Goal: Information Seeking & Learning: Find contact information

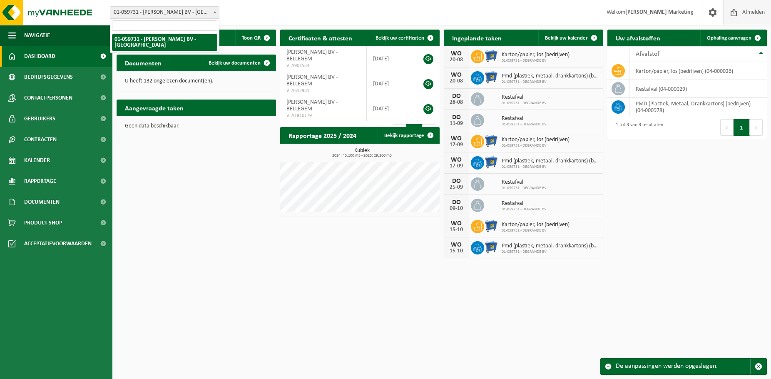
click at [741, 9] on span "Afmelden" at bounding box center [753, 12] width 27 height 25
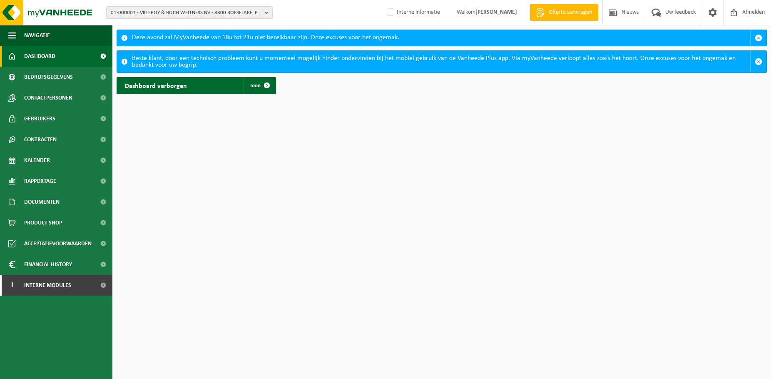
click at [299, 15] on div "01-000001 - VILLEROY & BOCH WELLNESS NV - 8800 ROESELARE, POPULIERSTRAAT 1 01-0…" at bounding box center [385, 12] width 771 height 25
click at [389, 216] on html "01-000001 - VILLEROY & BOCH WELLNESS NV - 8800 ROESELARE, POPULIERSTRAAT 1 01-0…" at bounding box center [385, 189] width 771 height 379
click at [334, 65] on div "Beste klant, door een technisch probleem kunt u momenteel mogelijk hinder onder…" at bounding box center [441, 62] width 618 height 22
click at [162, 14] on span "01-000001 - VILLEROY & BOCH WELLNESS NV - 8800 ROESELARE, POPULIERSTRAAT 1" at bounding box center [186, 13] width 151 height 12
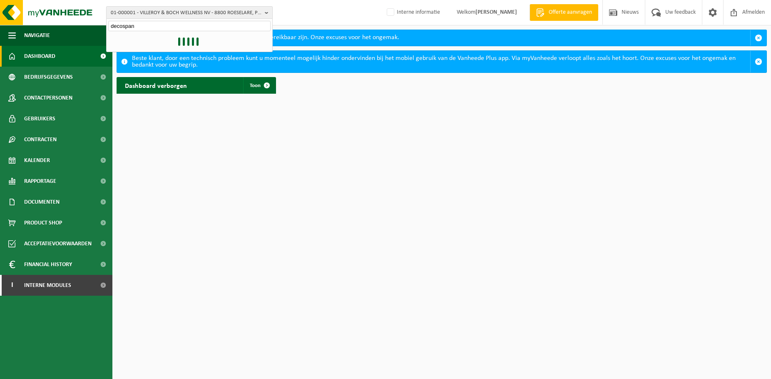
type input "decospan"
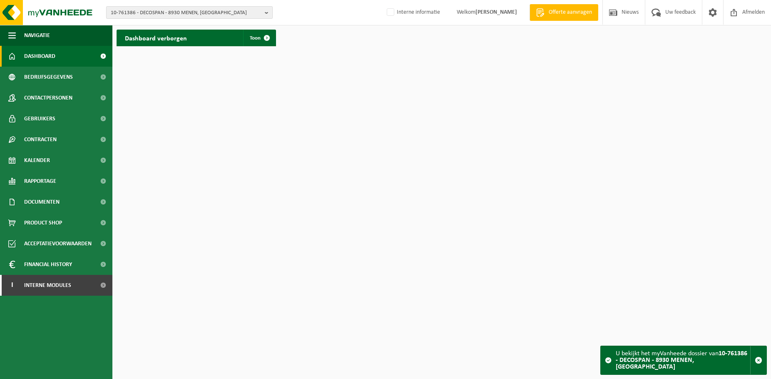
click at [160, 15] on span "10-761386 - DECOSPAN - 8930 MENEN, WERVIKSTRAAT" at bounding box center [186, 13] width 151 height 12
click at [156, 39] on li "10-761386 - DECOSPAN - 8930 MENEN, WERVIKSTRAAT" at bounding box center [189, 38] width 162 height 10
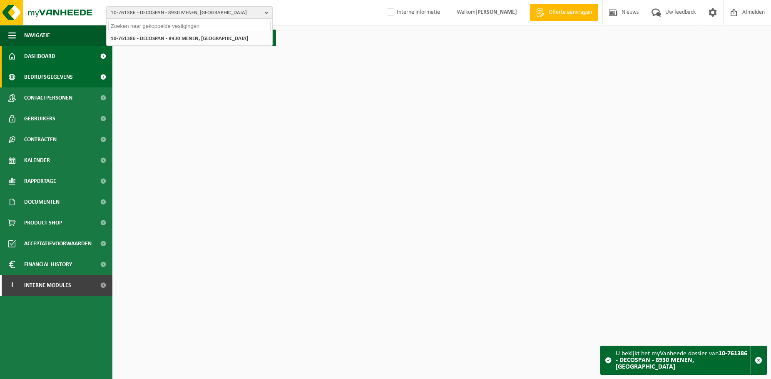
click at [49, 80] on span "Bedrijfsgegevens" at bounding box center [48, 77] width 49 height 21
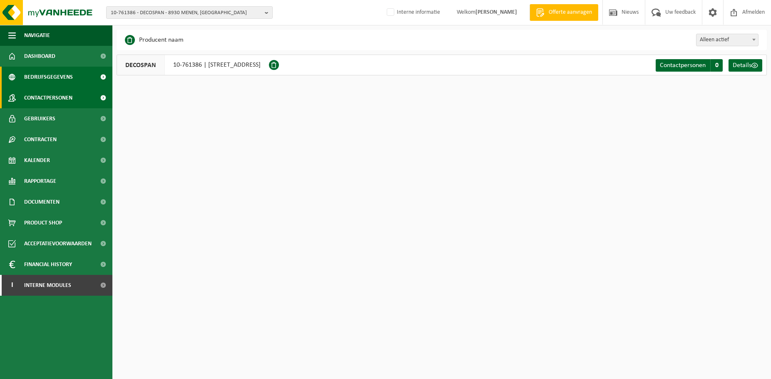
click at [60, 95] on span "Contactpersonen" at bounding box center [48, 97] width 48 height 21
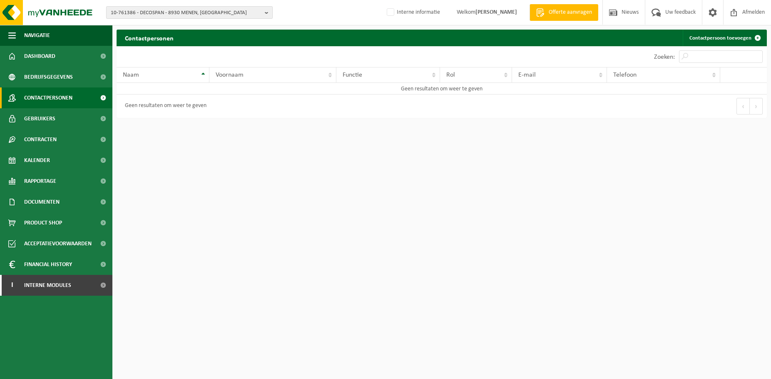
click at [170, 7] on span "10-761386 - DECOSPAN - 8930 MENEN, WERVIKSTRAAT" at bounding box center [186, 13] width 151 height 12
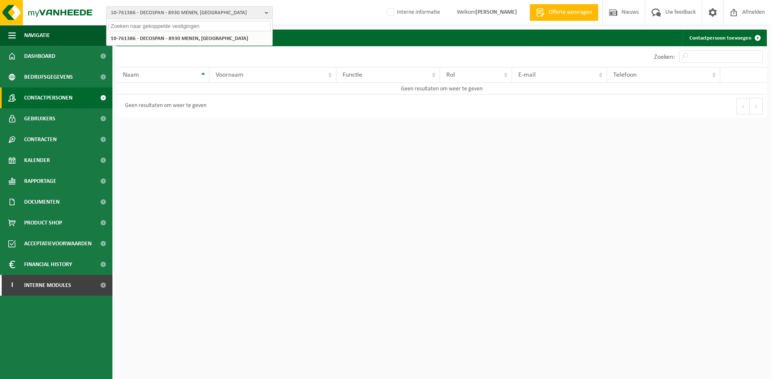
click at [349, 26] on div "Contactpersonen Contactpersoon toevoegen Even geduld. Door de grote hoeveelheid…" at bounding box center [385, 61] width 771 height 122
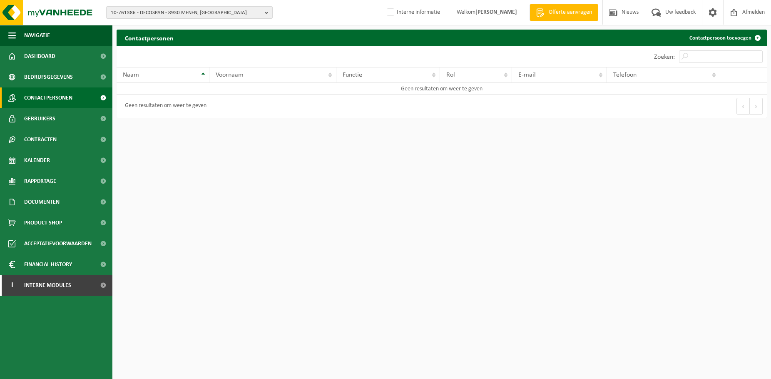
click at [337, 166] on html "10-761386 - DECOSPAN - 8930 MENEN, WERVIKSTRAAT 10-761386 - DECOSPAN - 8930 MEN…" at bounding box center [385, 189] width 771 height 379
click at [378, 177] on html "10-761386 - DECOSPAN - 8930 MENEN, WERVIKSTRAAT 10-761386 - DECOSPAN - 8930 MEN…" at bounding box center [385, 189] width 771 height 379
click at [160, 15] on span "10-761386 - DECOSPAN - 8930 MENEN, WERVIKSTRAAT" at bounding box center [186, 13] width 151 height 12
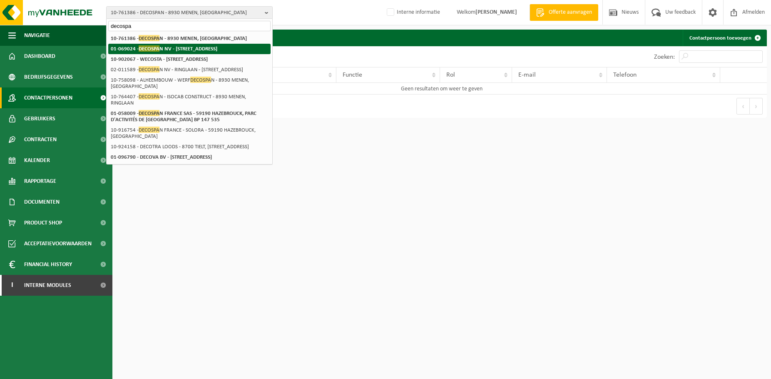
type input "decospa"
click at [167, 49] on strong "01-069024 - DECOSPA N NV - 8930 MENEN, LAGEWEG 33" at bounding box center [164, 48] width 107 height 6
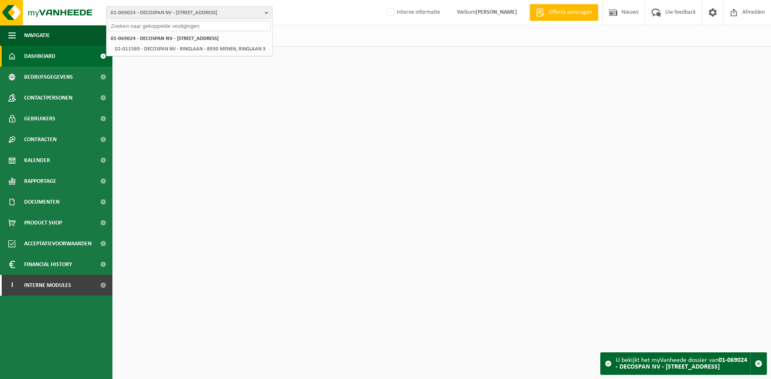
click at [156, 106] on html "01-069024 - DECOSPAN NV - 8930 MENEN, LAGEWEG 33 01-069024 - DECOSPAN NV - 8930…" at bounding box center [385, 189] width 771 height 379
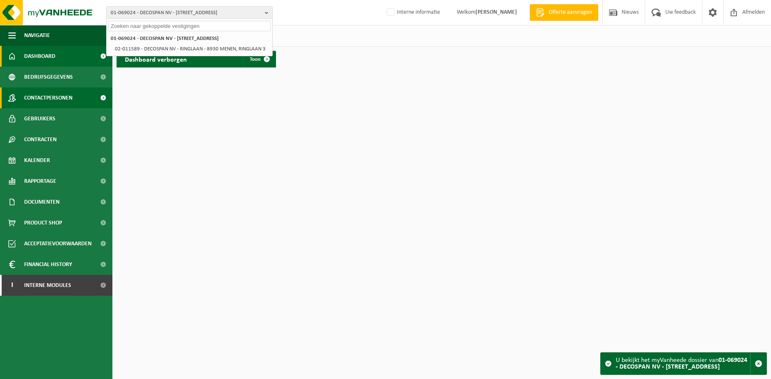
click at [63, 96] on span "Contactpersonen" at bounding box center [48, 97] width 48 height 21
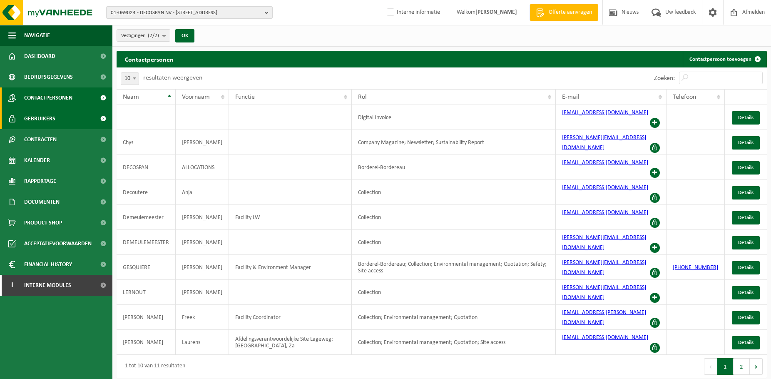
click at [52, 122] on span "Gebruikers" at bounding box center [39, 118] width 31 height 21
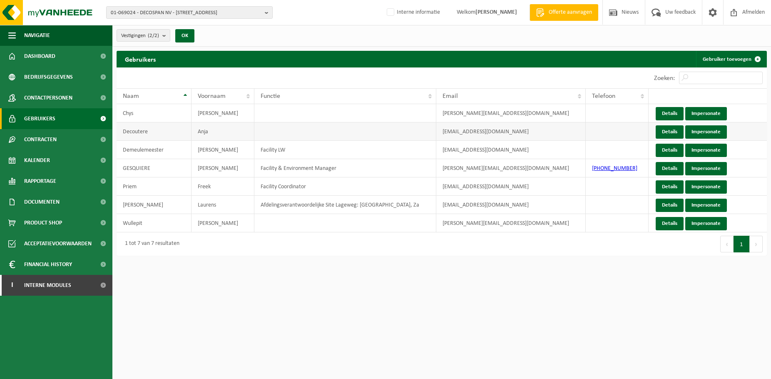
click at [486, 131] on td "[EMAIL_ADDRESS][DOMAIN_NAME]" at bounding box center [511, 131] width 150 height 18
click at [488, 131] on td "[EMAIL_ADDRESS][DOMAIN_NAME]" at bounding box center [511, 131] width 150 height 18
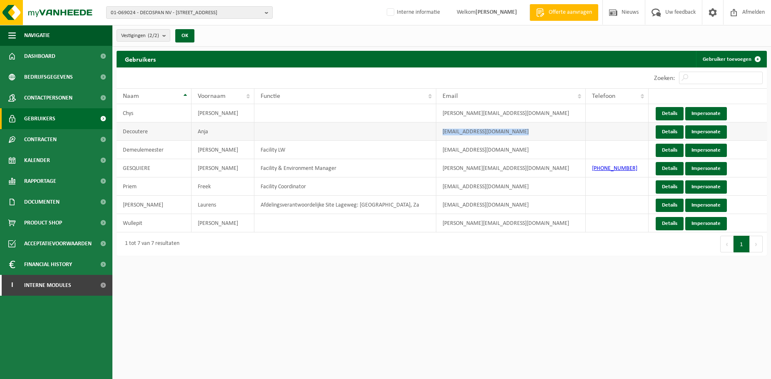
click at [493, 134] on td "[EMAIL_ADDRESS][DOMAIN_NAME]" at bounding box center [511, 131] width 150 height 18
click at [399, 75] on div "10 25 50 100 10 resultaten weergeven" at bounding box center [279, 77] width 325 height 21
click at [399, 73] on div "10 25 50 100 10 resultaten weergeven" at bounding box center [279, 77] width 325 height 21
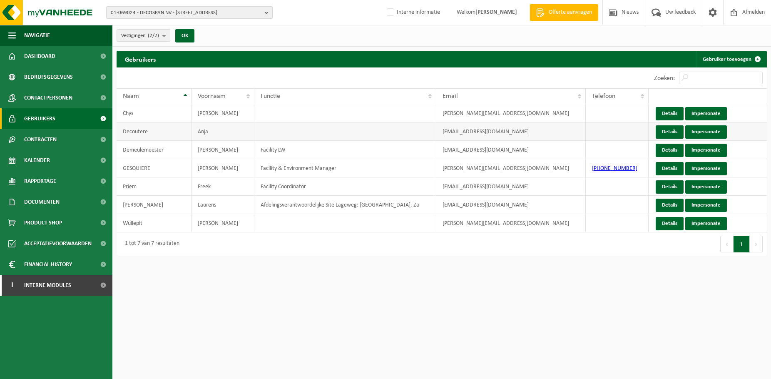
click at [475, 131] on td "[EMAIL_ADDRESS][DOMAIN_NAME]" at bounding box center [511, 131] width 150 height 18
copy td "[EMAIL_ADDRESS][DOMAIN_NAME]"
click at [416, 68] on div "10 25 50 100 10 resultaten weergeven" at bounding box center [279, 77] width 325 height 21
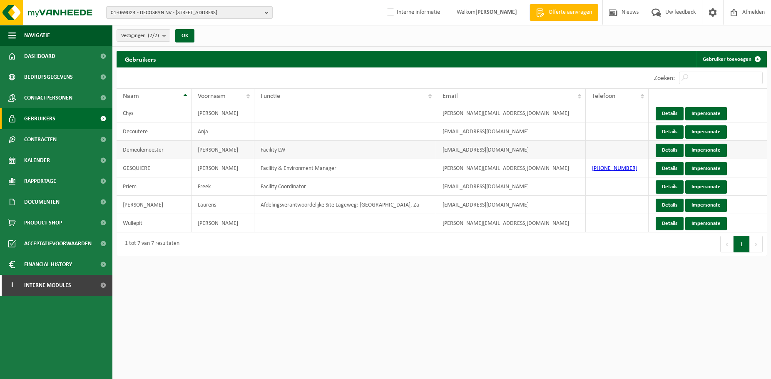
click at [471, 150] on td "[EMAIL_ADDRESS][DOMAIN_NAME]" at bounding box center [511, 150] width 150 height 18
copy td "[EMAIL_ADDRESS][DOMAIN_NAME]"
click at [478, 170] on td "[PERSON_NAME][EMAIL_ADDRESS][DOMAIN_NAME]" at bounding box center [511, 168] width 150 height 18
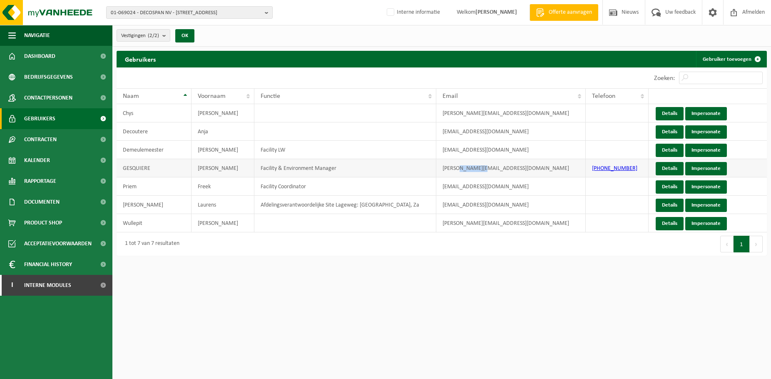
click at [478, 170] on td "[PERSON_NAME][EMAIL_ADDRESS][DOMAIN_NAME]" at bounding box center [511, 168] width 150 height 18
click at [341, 61] on div "Gebruikers Gebruiker toevoegen" at bounding box center [442, 59] width 651 height 17
click at [491, 308] on html "01-069024 - DECOSPAN NV - 8930 MENEN, LAGEWEG 33 01-069024 - DECOSPAN NV - 8930…" at bounding box center [385, 189] width 771 height 379
click at [483, 42] on div "Vestigingen (2/2) Alles selecteren Alles deselecteren Actieve selecteren DECOSP…" at bounding box center [441, 36] width 659 height 22
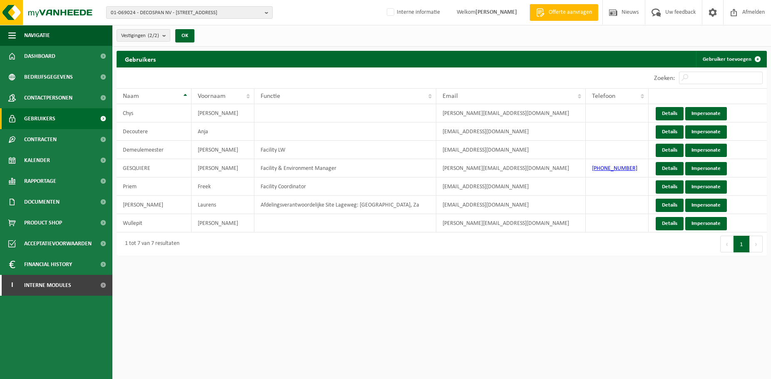
click at [392, 33] on div "Vestigingen (2/2) Alles selecteren Alles deselecteren Actieve selecteren DECOSP…" at bounding box center [441, 36] width 659 height 22
click at [341, 46] on div "Vestigingen (2/2) Alles selecteren Alles deselecteren Actieve selecteren DECOSP…" at bounding box center [385, 130] width 771 height 260
click at [321, 302] on html "01-069024 - DECOSPAN NV - 8930 MENEN, LAGEWEG 33 01-069024 - DECOSPAN NV - 8930…" at bounding box center [385, 189] width 771 height 379
click at [314, 39] on div "Vestigingen (2/2) Alles selecteren Alles deselecteren Actieve selecteren DECOSP…" at bounding box center [441, 36] width 659 height 22
click at [282, 41] on div "Vestigingen (2/2) Alles selecteren Alles deselecteren Actieve selecteren DECOSP…" at bounding box center [441, 36] width 659 height 22
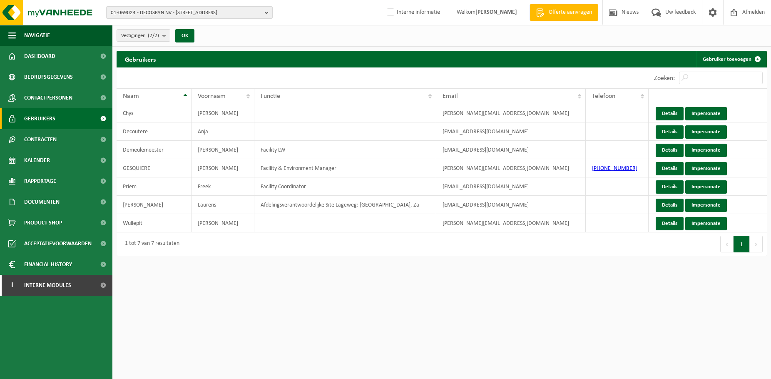
click at [284, 40] on div "Vestigingen (2/2) Alles selecteren Alles deselecteren Actieve selecteren DECOSP…" at bounding box center [441, 36] width 659 height 22
